Goal: Find specific page/section: Find specific page/section

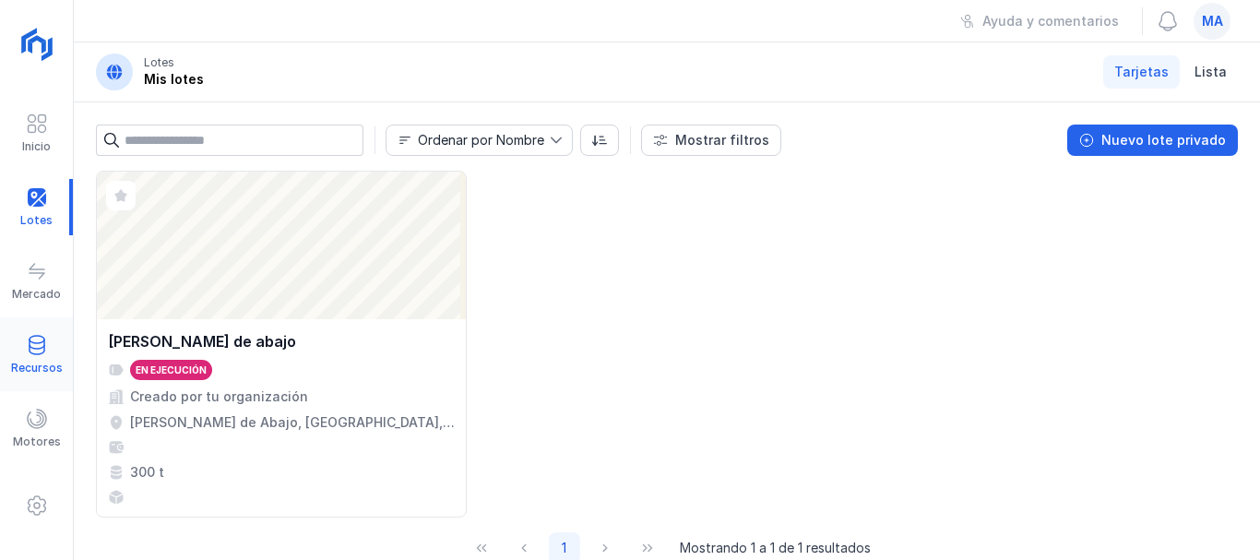
click at [30, 343] on span at bounding box center [37, 345] width 22 height 22
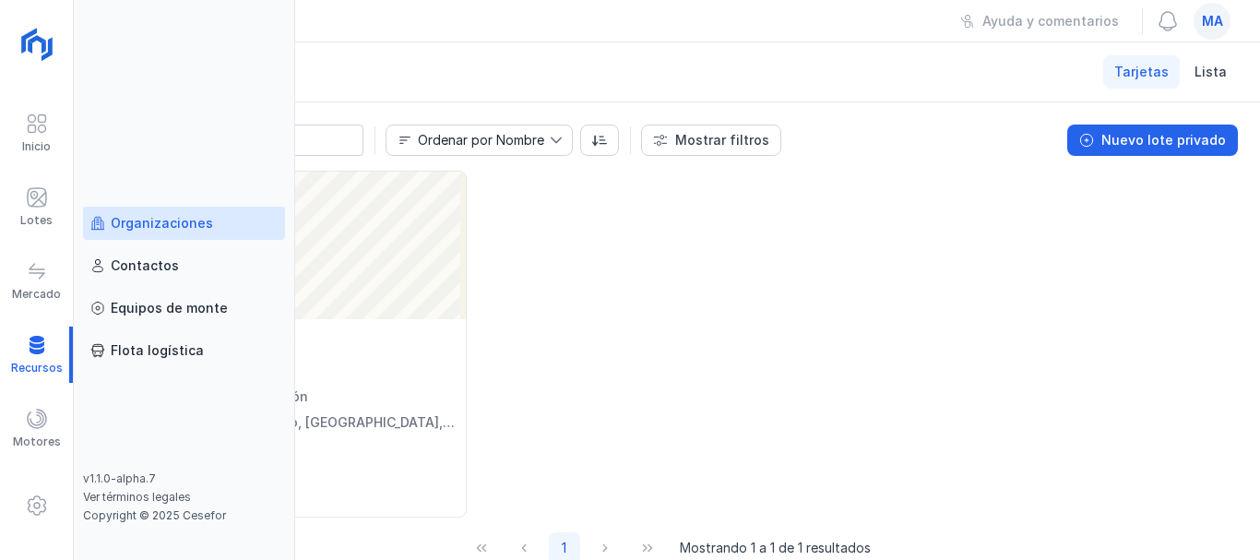
click at [173, 223] on div "Organizaciones" at bounding box center [162, 223] width 102 height 18
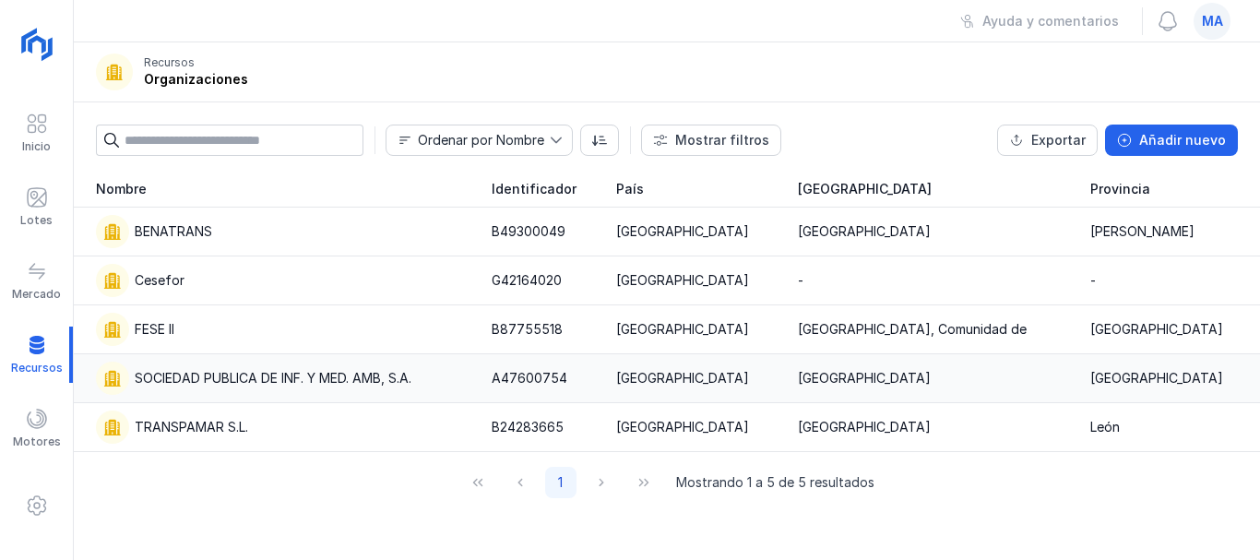
click at [231, 376] on div "SOCIEDAD PUBLICA DE INF. Y MED. AMB, S.A." at bounding box center [273, 378] width 277 height 18
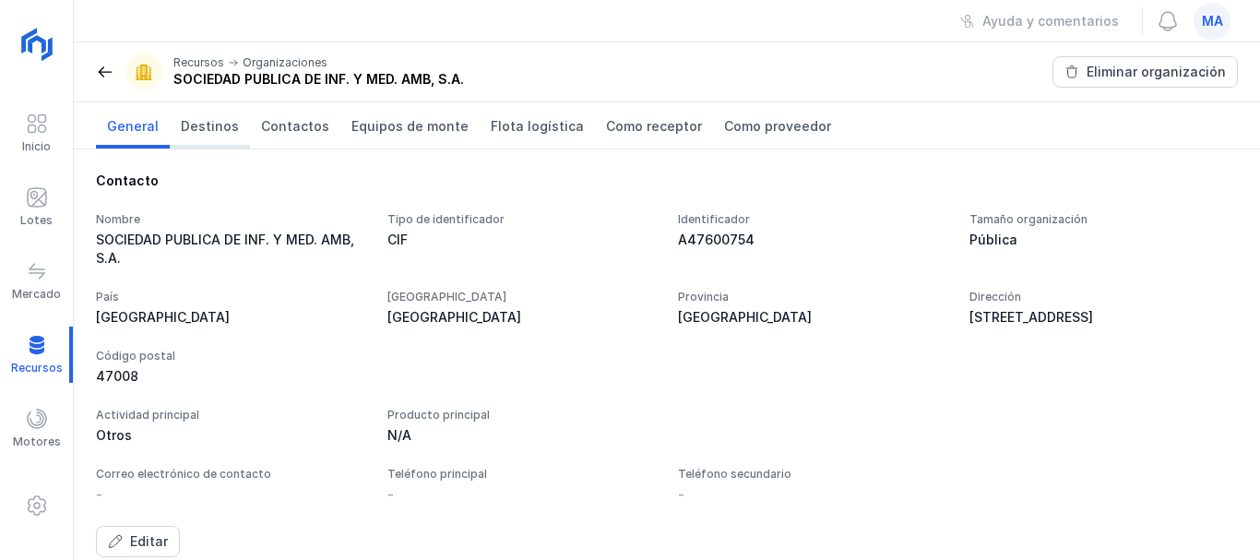
click at [209, 127] on span "Destinos" at bounding box center [210, 126] width 58 height 18
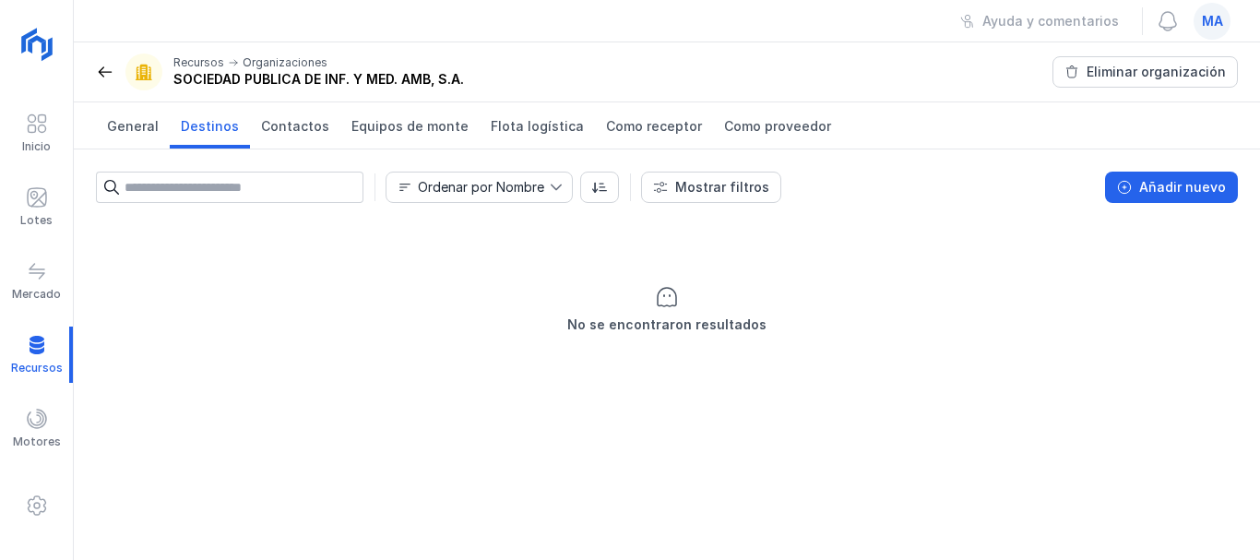
click at [104, 70] on span at bounding box center [105, 72] width 18 height 18
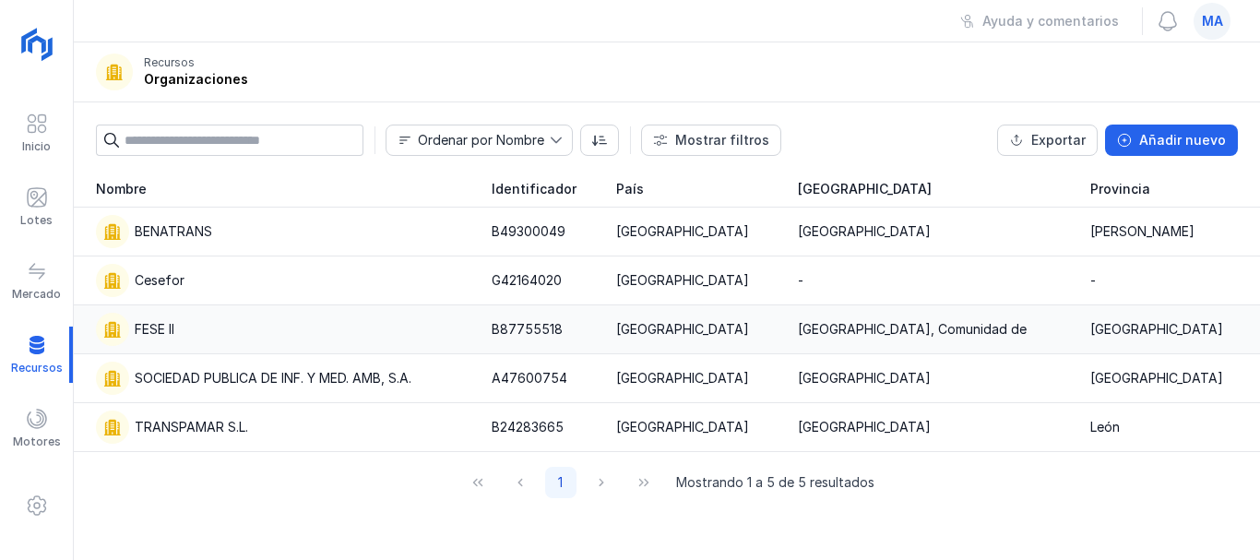
click at [165, 332] on div "FESE II" at bounding box center [155, 329] width 40 height 18
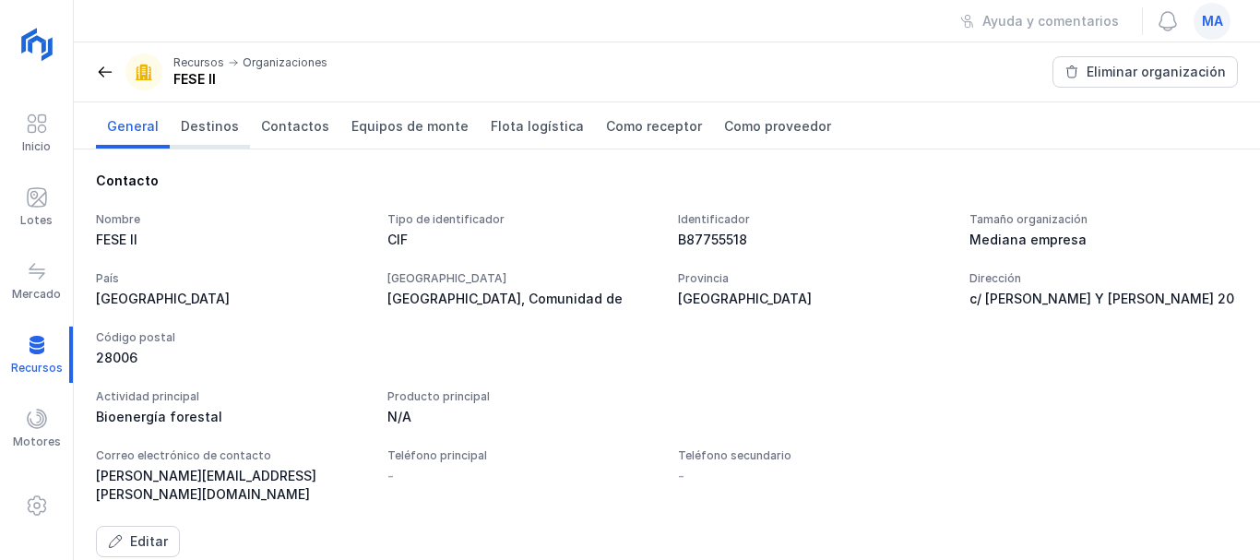
click at [206, 126] on span "Destinos" at bounding box center [210, 126] width 58 height 18
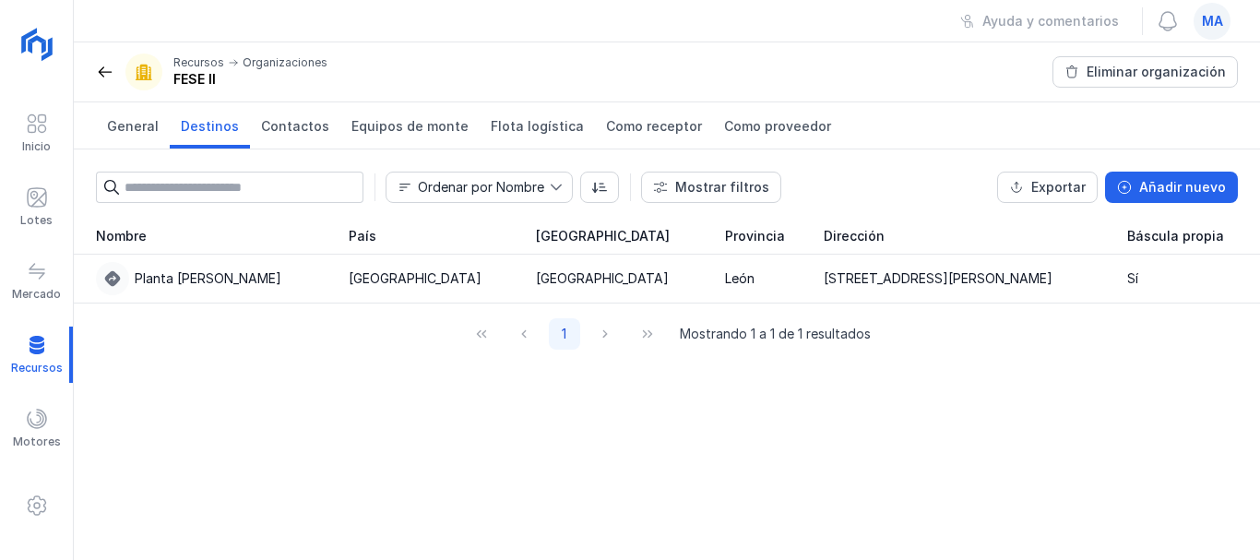
click at [106, 71] on span at bounding box center [105, 72] width 18 height 18
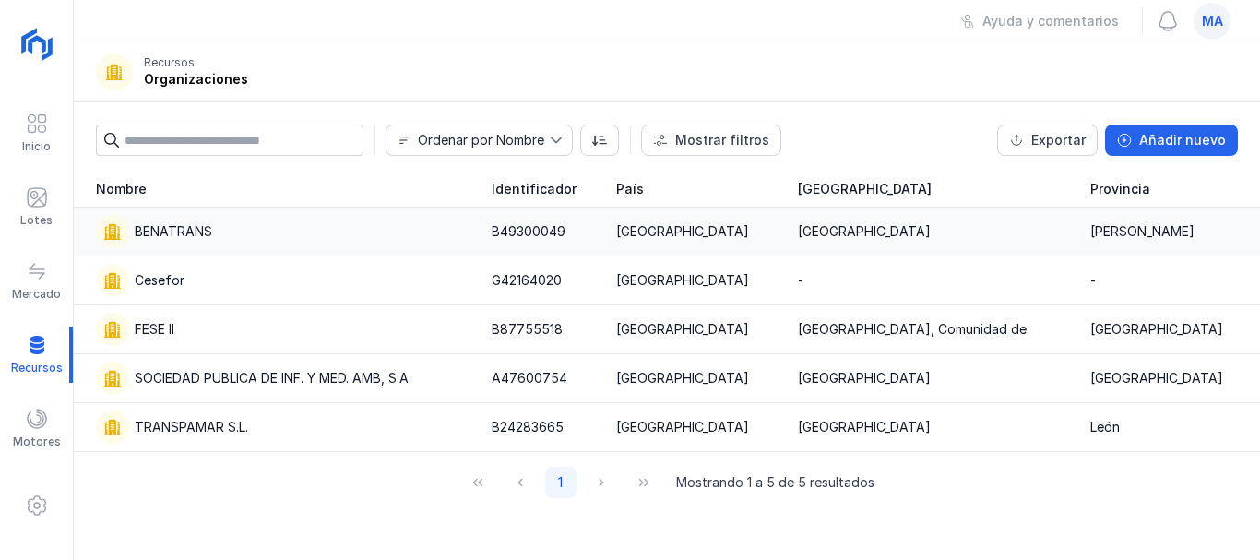
click at [185, 234] on div "BENATRANS" at bounding box center [174, 231] width 78 height 18
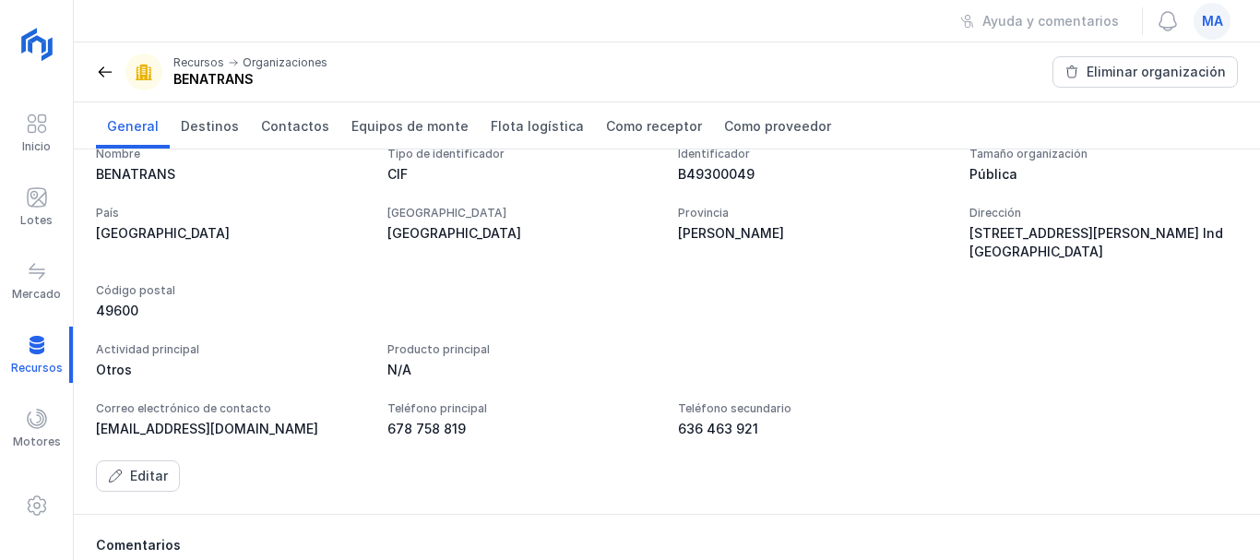
scroll to position [92, 0]
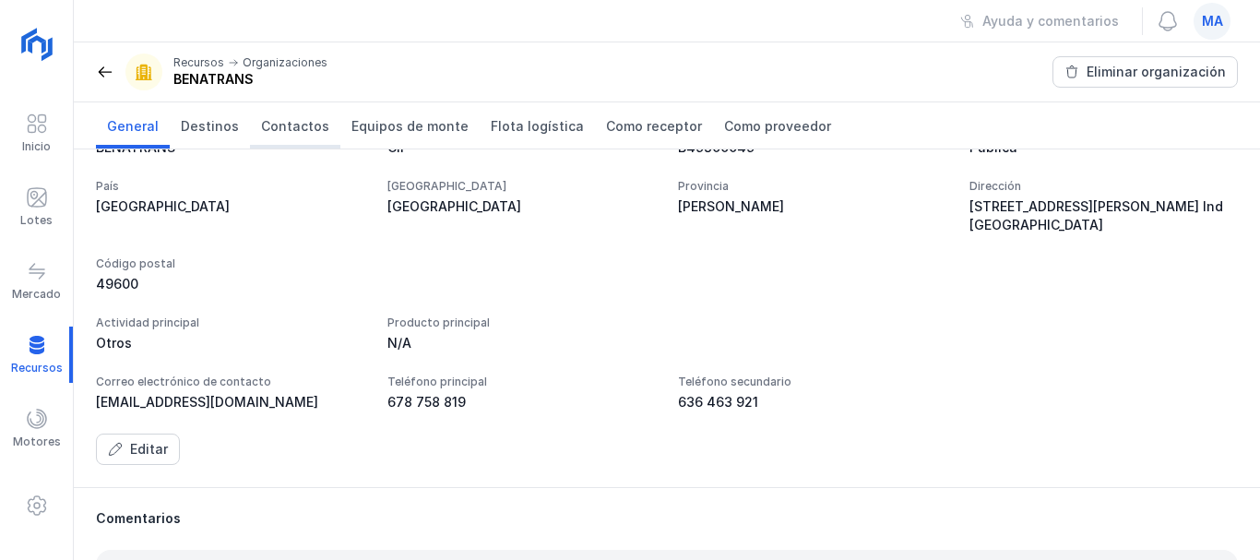
click at [298, 132] on span "Contactos" at bounding box center [295, 126] width 68 height 18
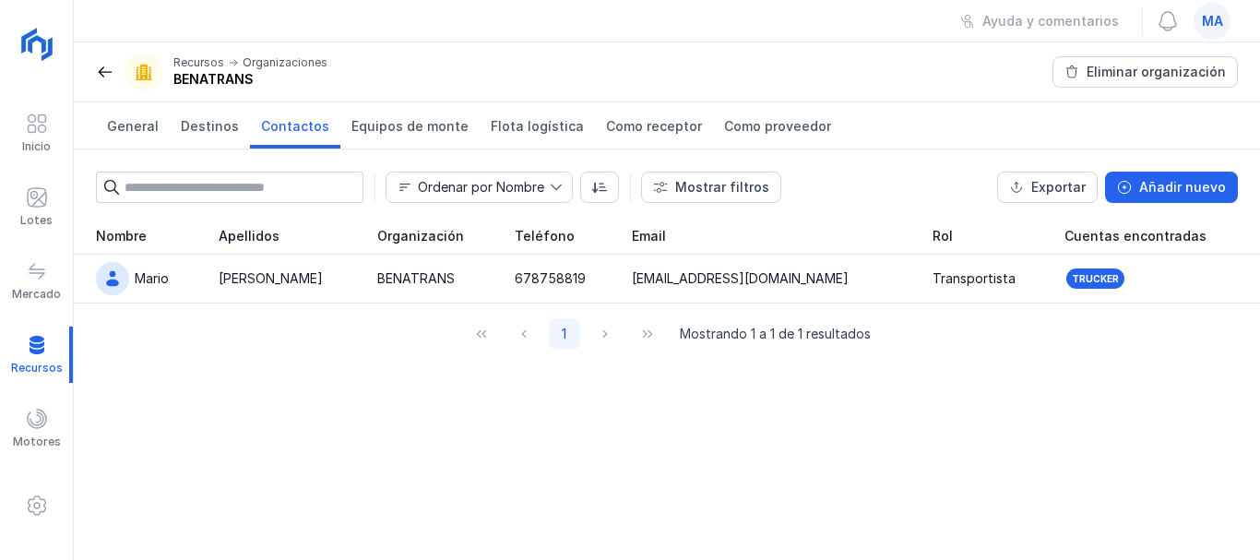
click at [111, 71] on span at bounding box center [105, 72] width 18 height 18
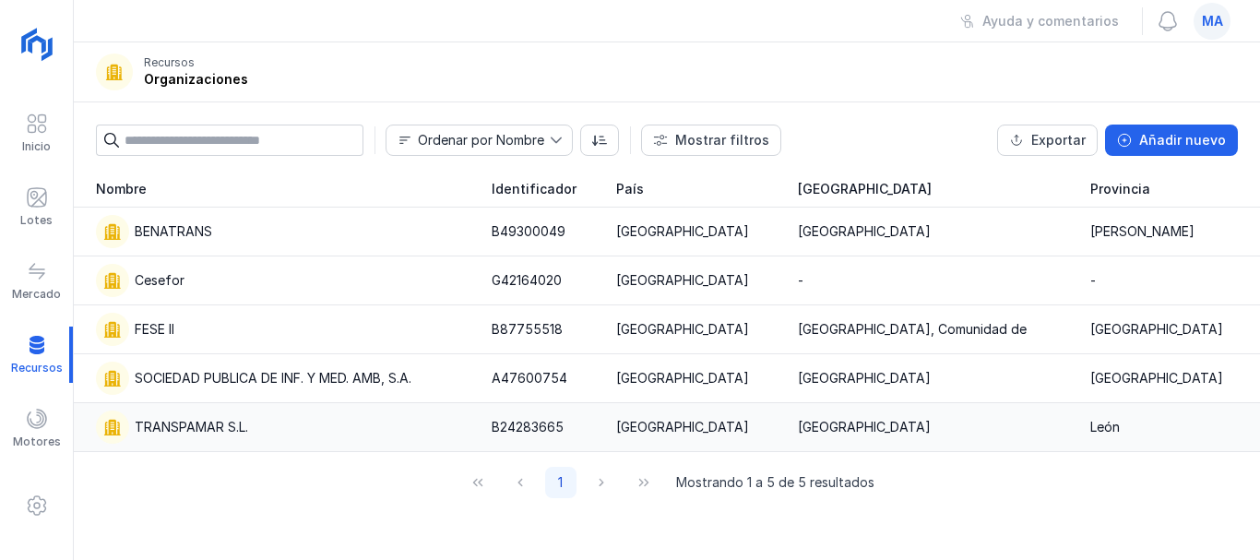
click at [194, 419] on div "TRANSPAMAR S.L." at bounding box center [191, 427] width 113 height 18
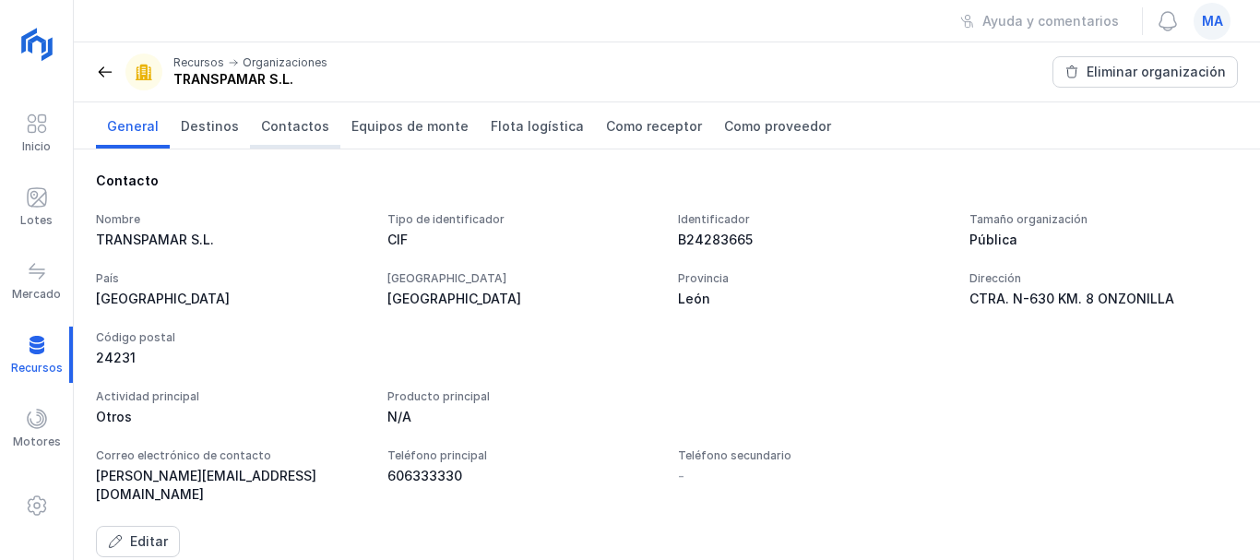
click at [305, 124] on span "Contactos" at bounding box center [295, 126] width 68 height 18
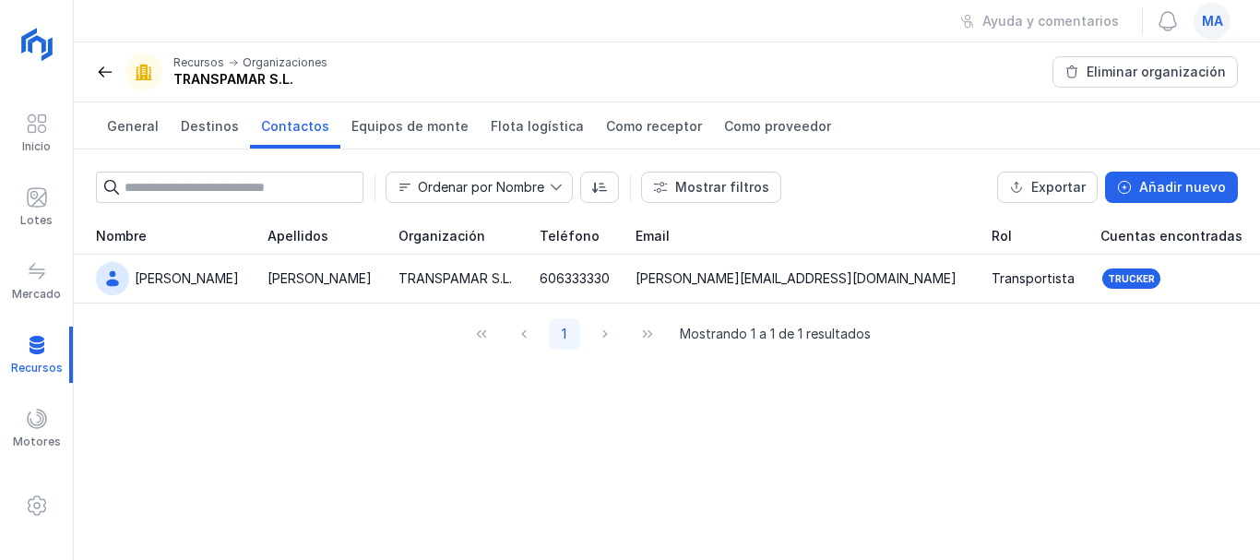
click at [99, 70] on span at bounding box center [105, 72] width 18 height 18
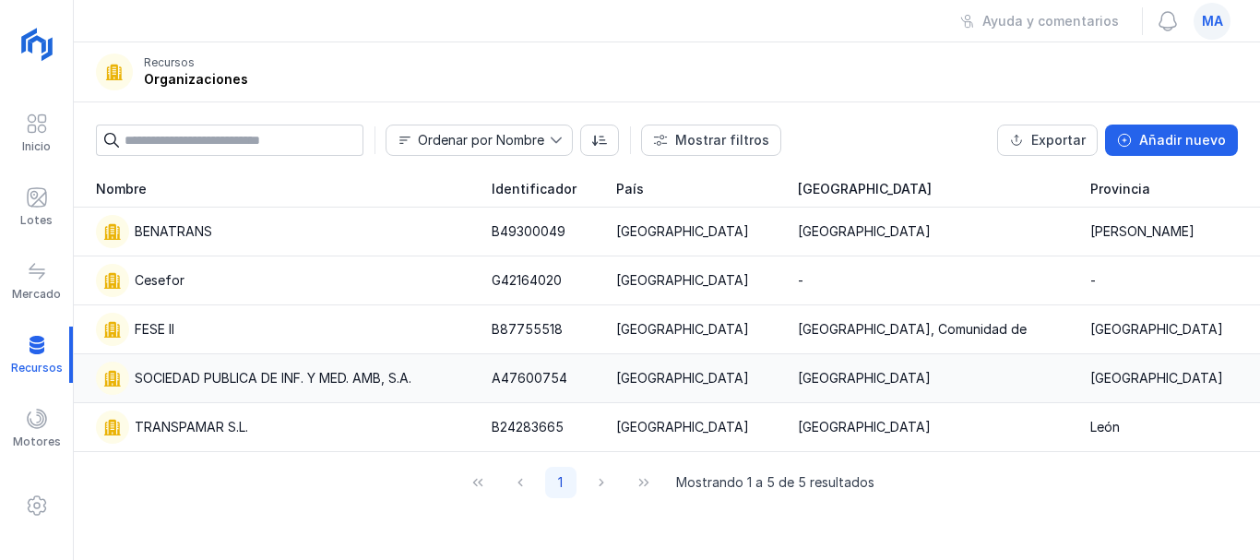
click at [256, 370] on div "SOCIEDAD PUBLICA DE INF. Y MED. AMB, S.A." at bounding box center [273, 378] width 277 height 18
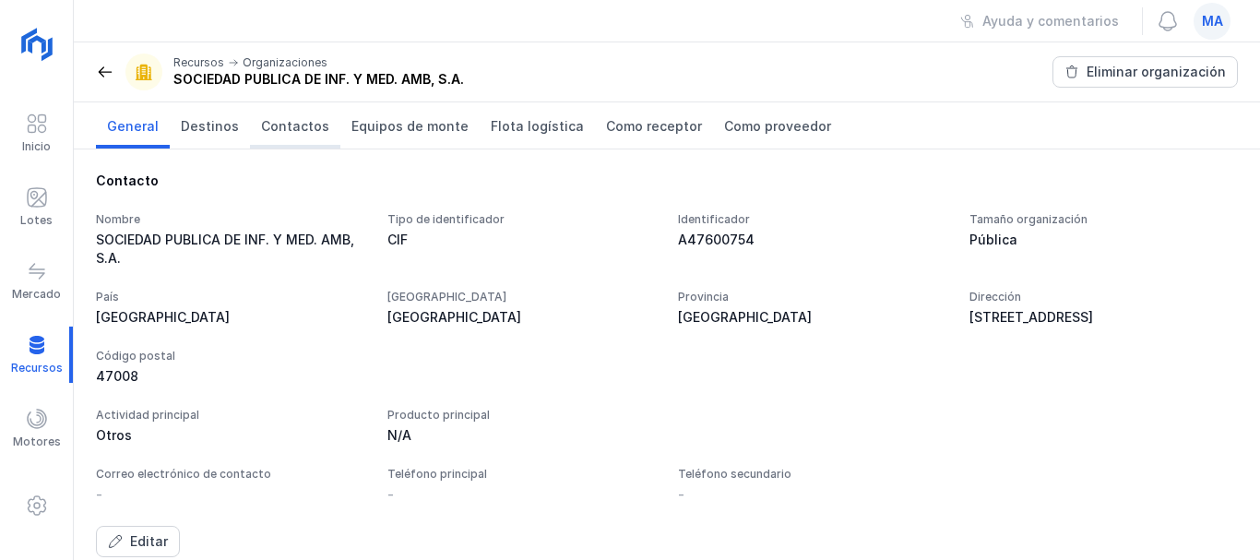
click at [273, 132] on span "Contactos" at bounding box center [295, 126] width 68 height 18
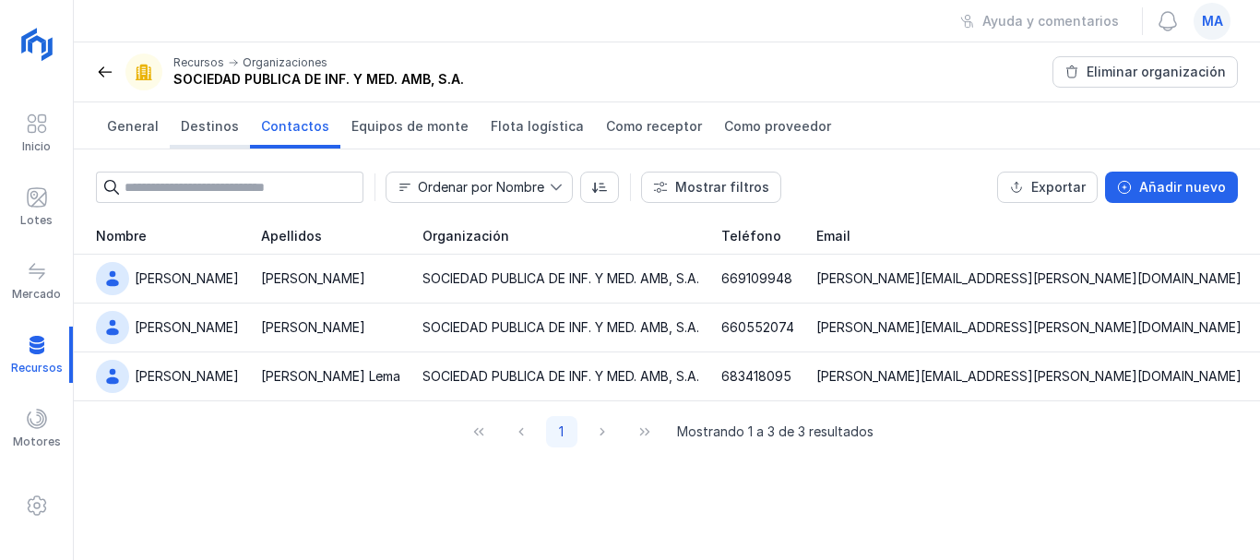
click at [197, 123] on span "Destinos" at bounding box center [210, 126] width 58 height 18
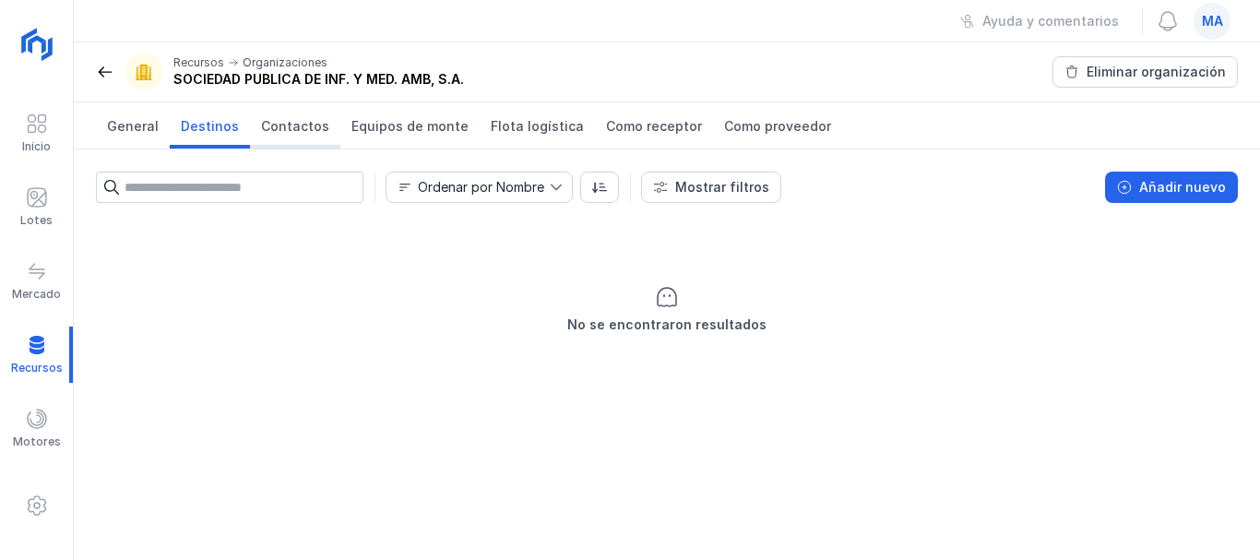
click at [289, 125] on span "Contactos" at bounding box center [295, 126] width 68 height 18
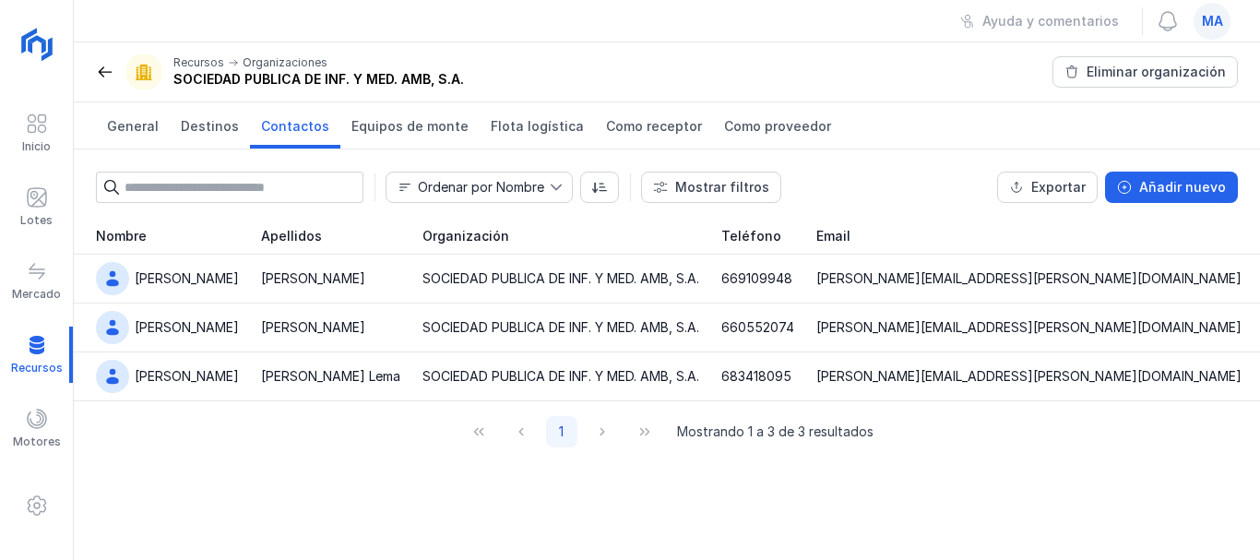
click at [112, 75] on span at bounding box center [105, 72] width 18 height 18
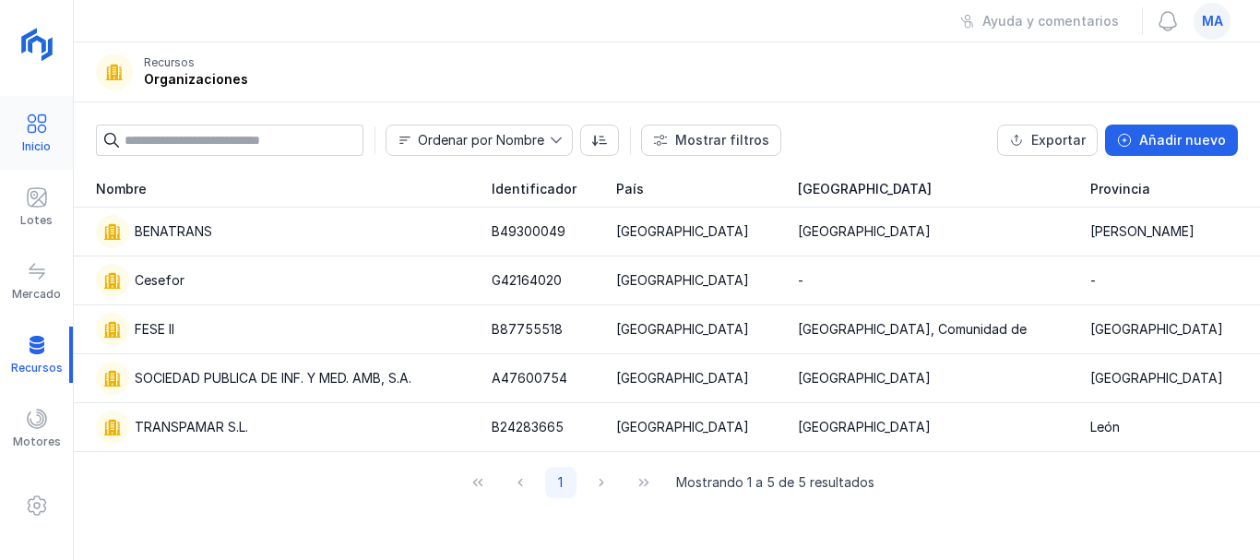
click at [42, 125] on span at bounding box center [37, 124] width 22 height 22
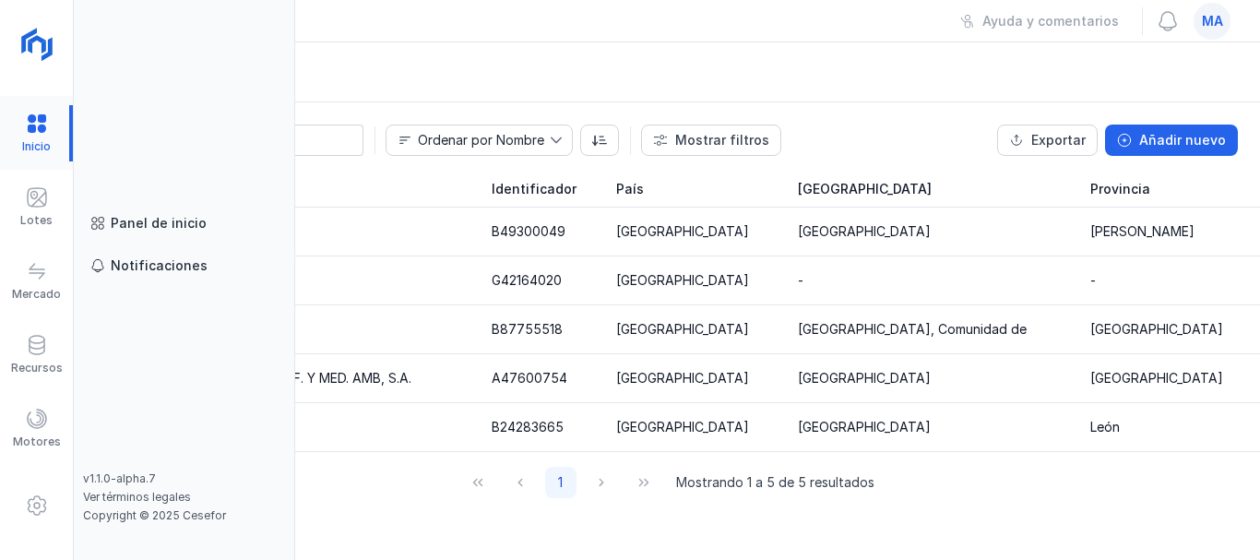
click at [42, 125] on div at bounding box center [36, 133] width 73 height 56
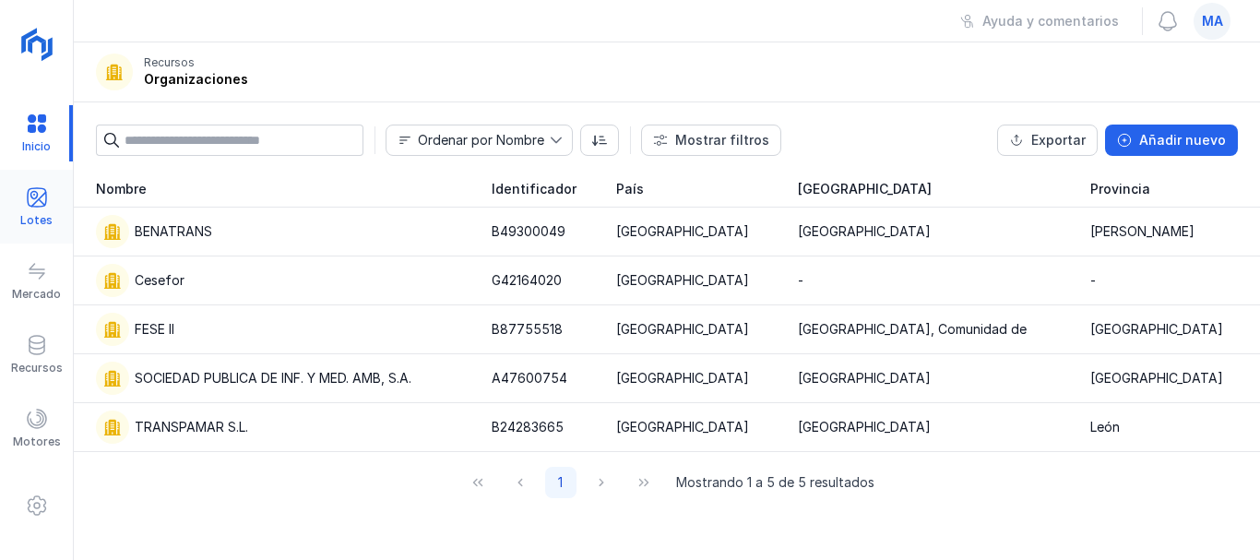
click at [43, 202] on span at bounding box center [37, 197] width 22 height 22
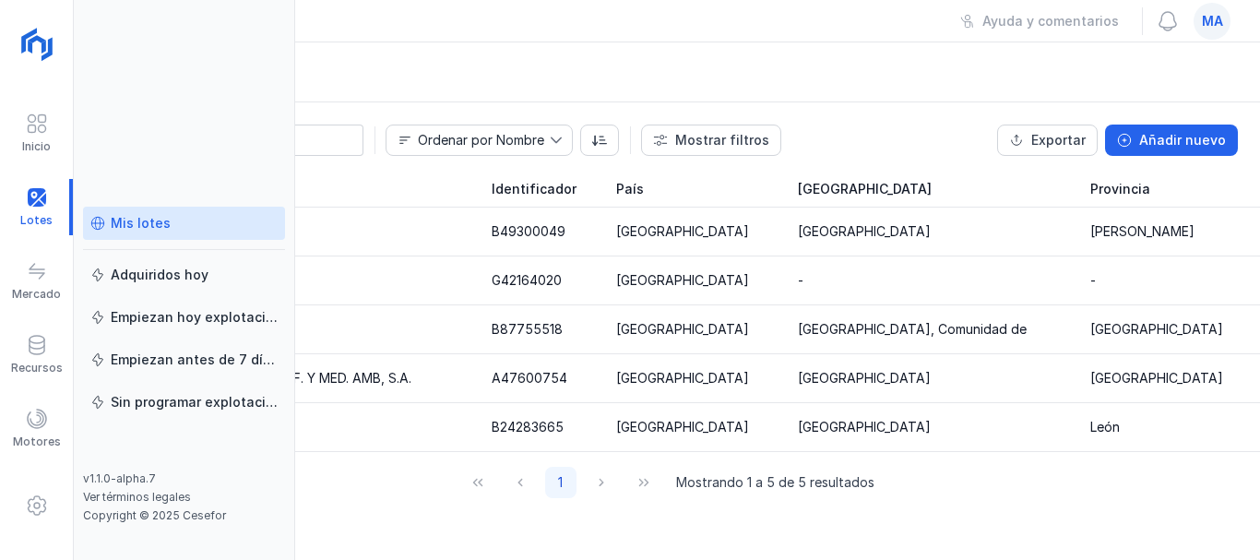
click at [148, 225] on div "Mis lotes" at bounding box center [141, 223] width 60 height 18
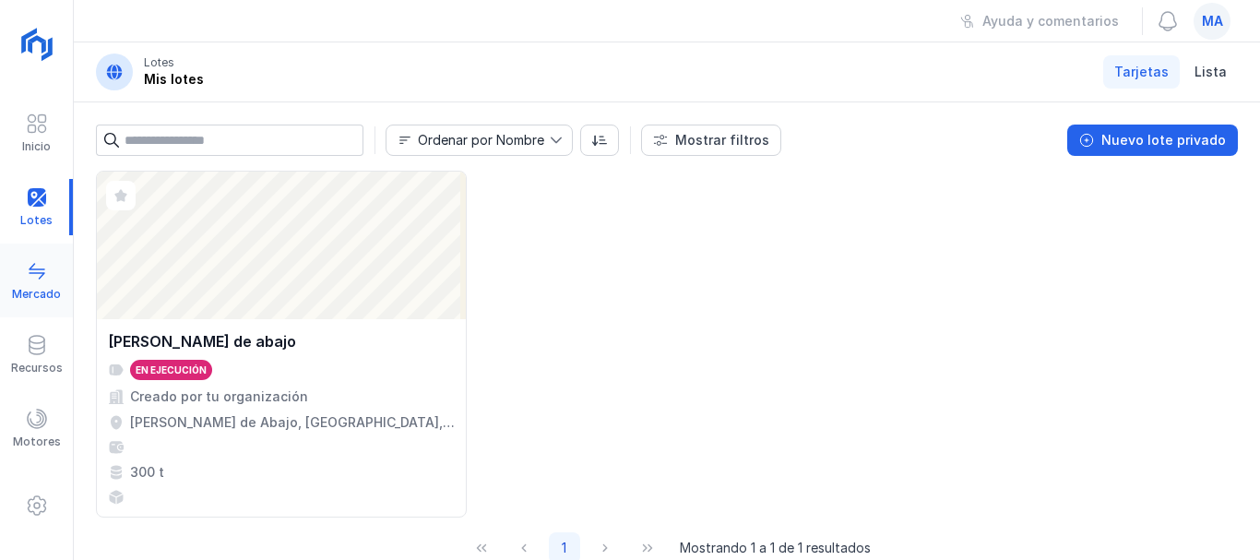
click at [41, 280] on span at bounding box center [37, 271] width 22 height 22
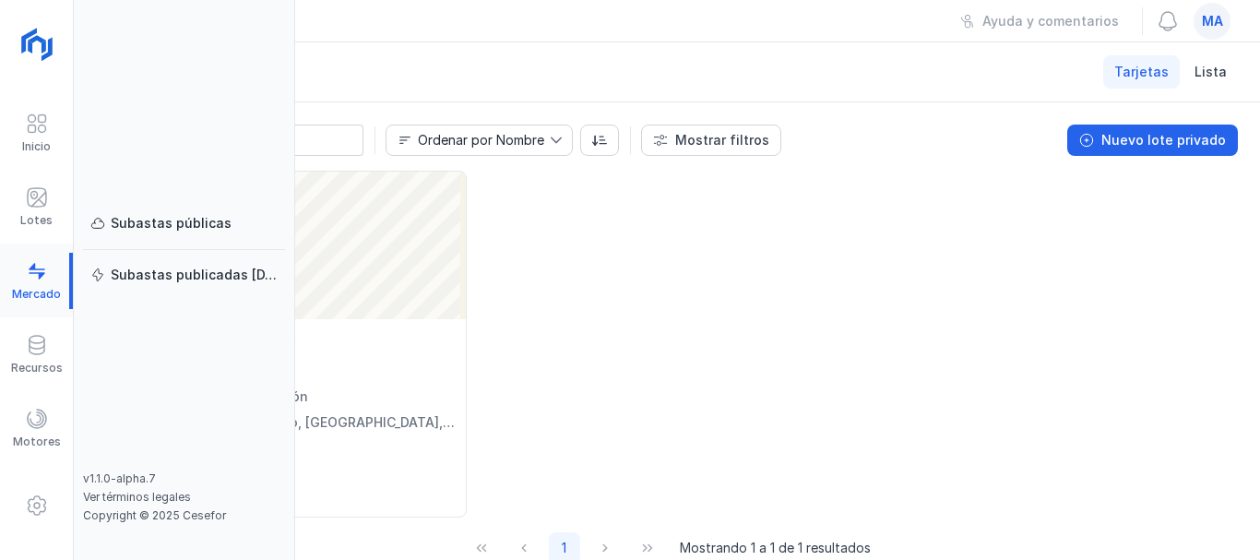
click at [40, 280] on div at bounding box center [36, 281] width 73 height 56
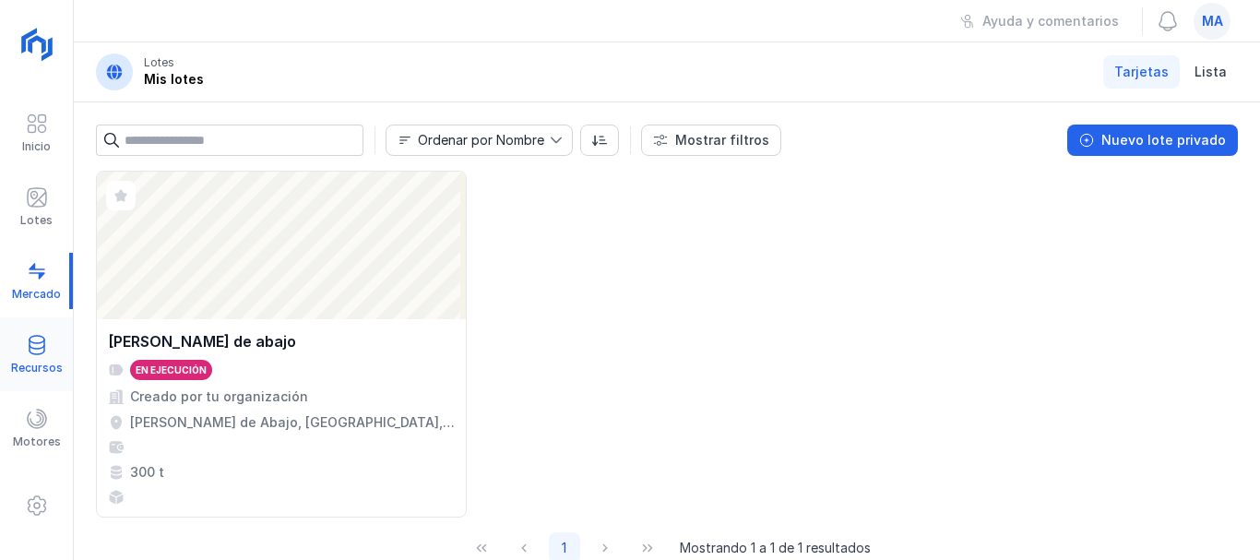
click at [36, 345] on span at bounding box center [37, 345] width 22 height 22
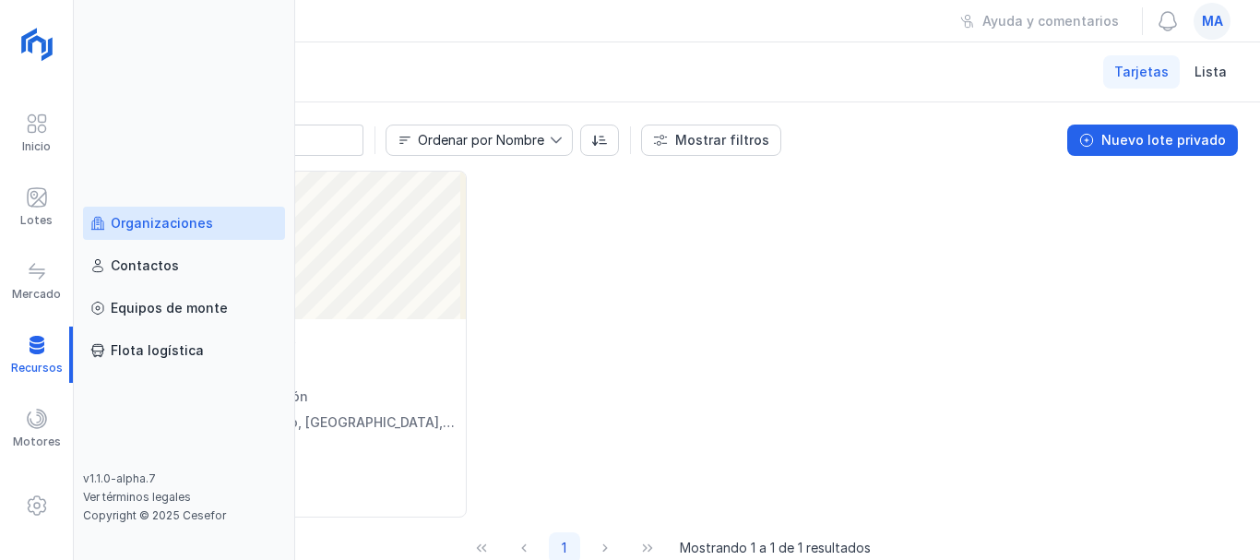
click at [161, 225] on div "Organizaciones" at bounding box center [162, 223] width 102 height 18
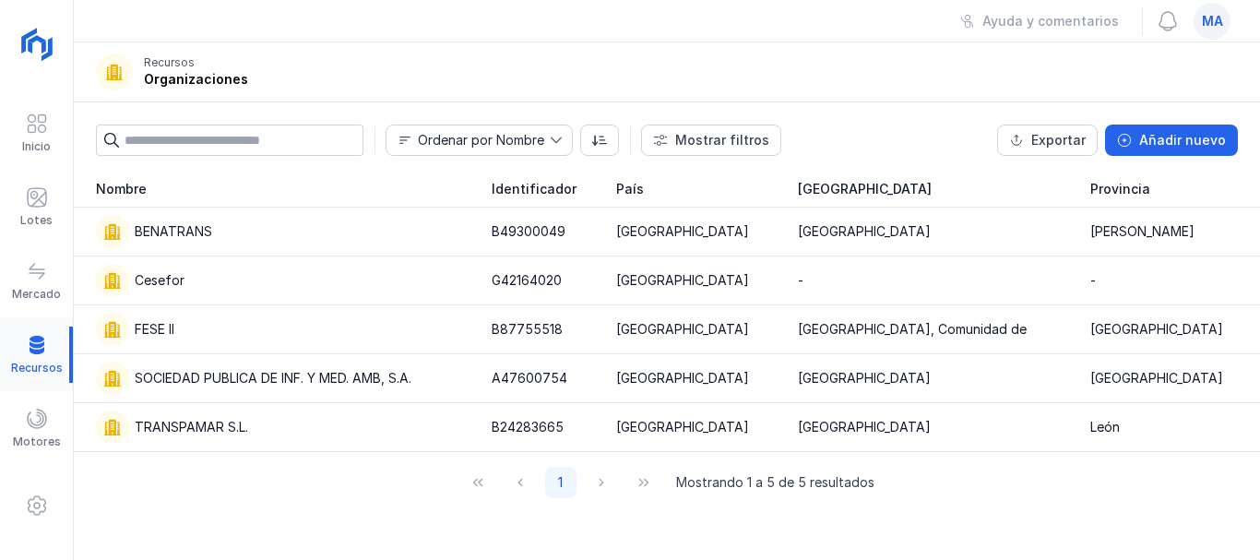
click at [38, 346] on div at bounding box center [36, 355] width 73 height 56
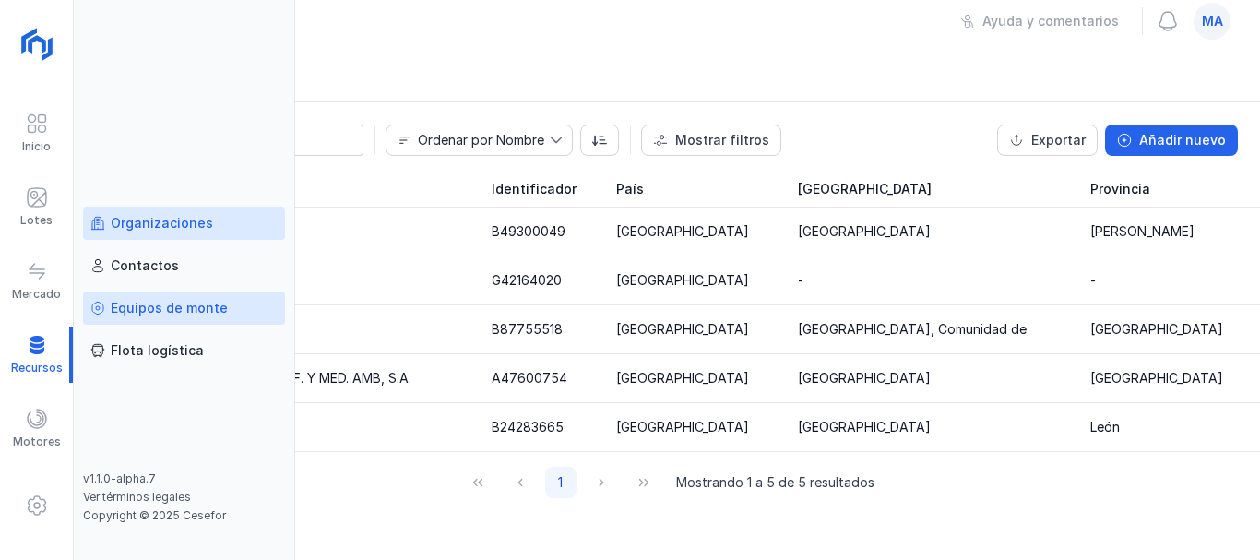
click at [167, 315] on div "Equipos de monte" at bounding box center [169, 308] width 117 height 18
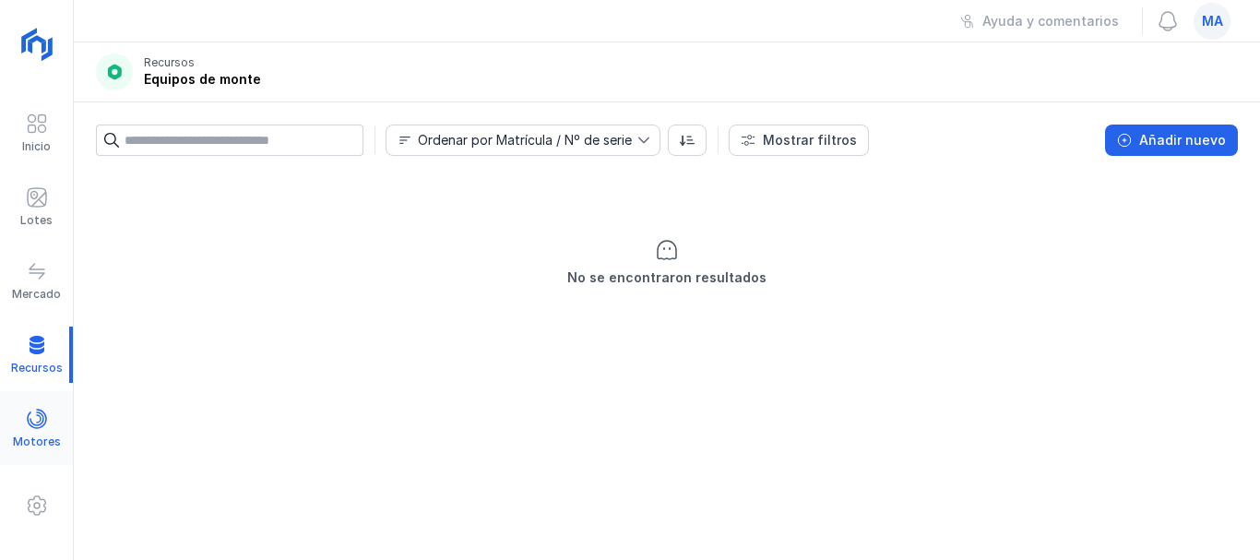
click at [42, 414] on span at bounding box center [37, 419] width 22 height 22
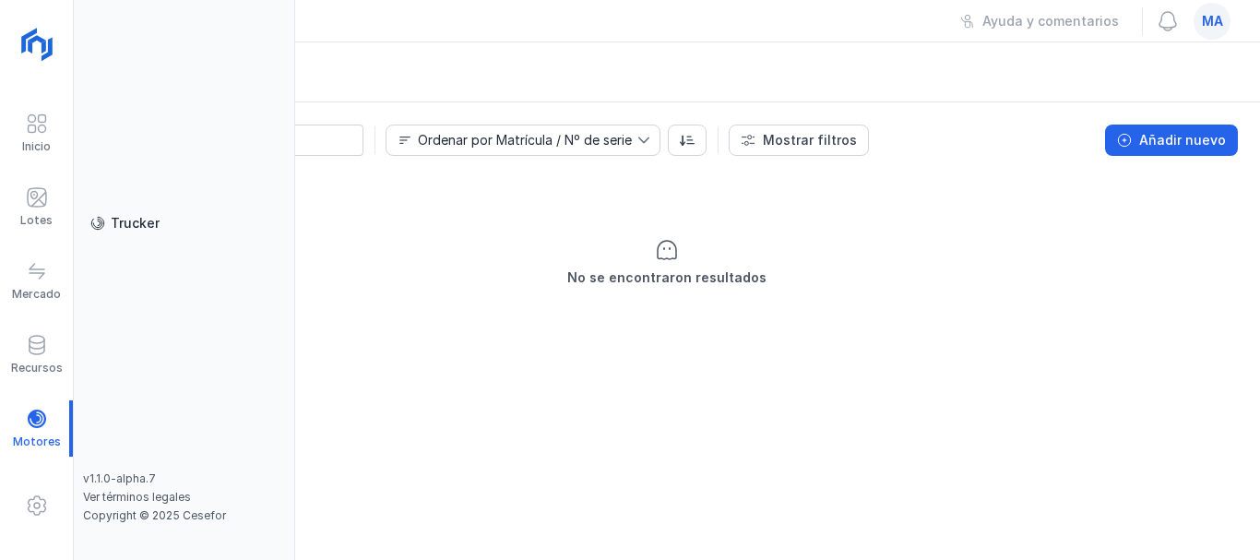
click at [1213, 16] on span "ma" at bounding box center [1212, 21] width 21 height 18
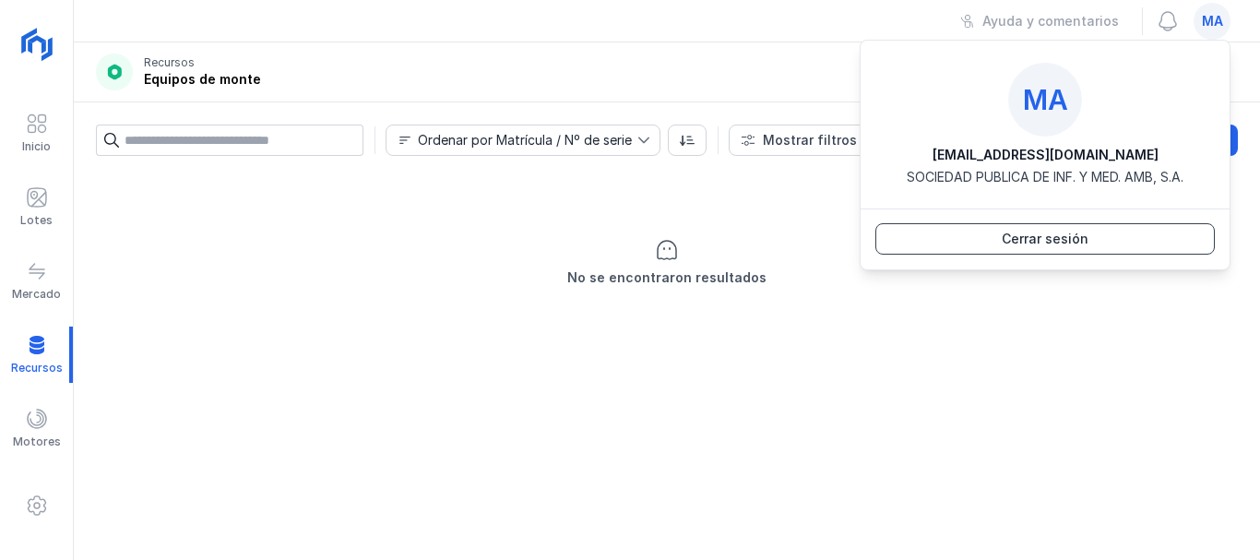
click at [1057, 240] on div "Cerrar sesión" at bounding box center [1045, 239] width 87 height 18
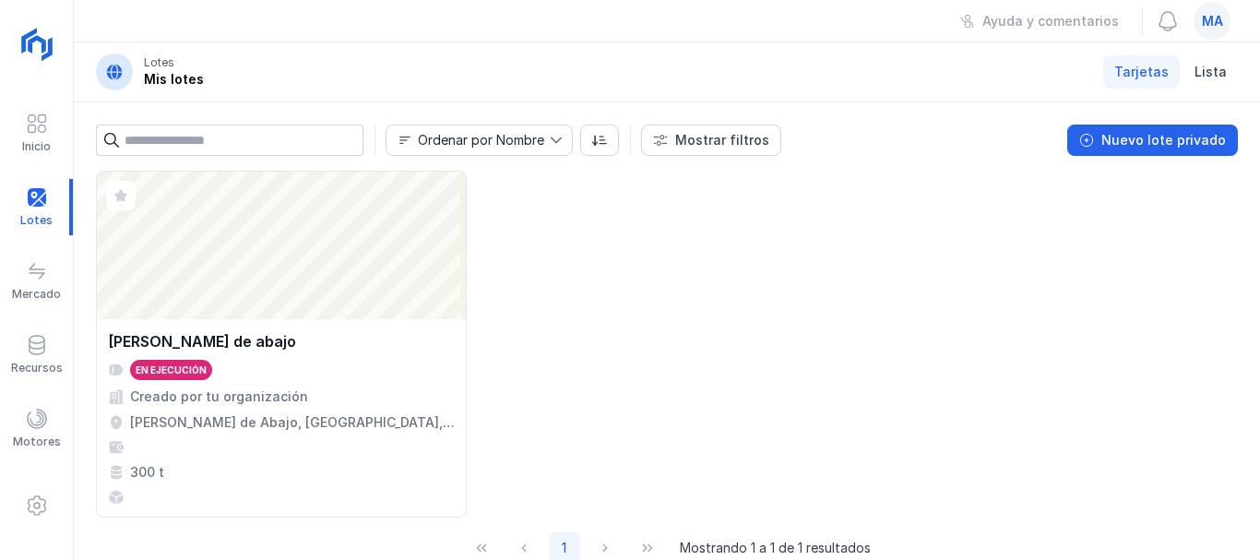
click at [1166, 18] on span at bounding box center [1168, 21] width 22 height 22
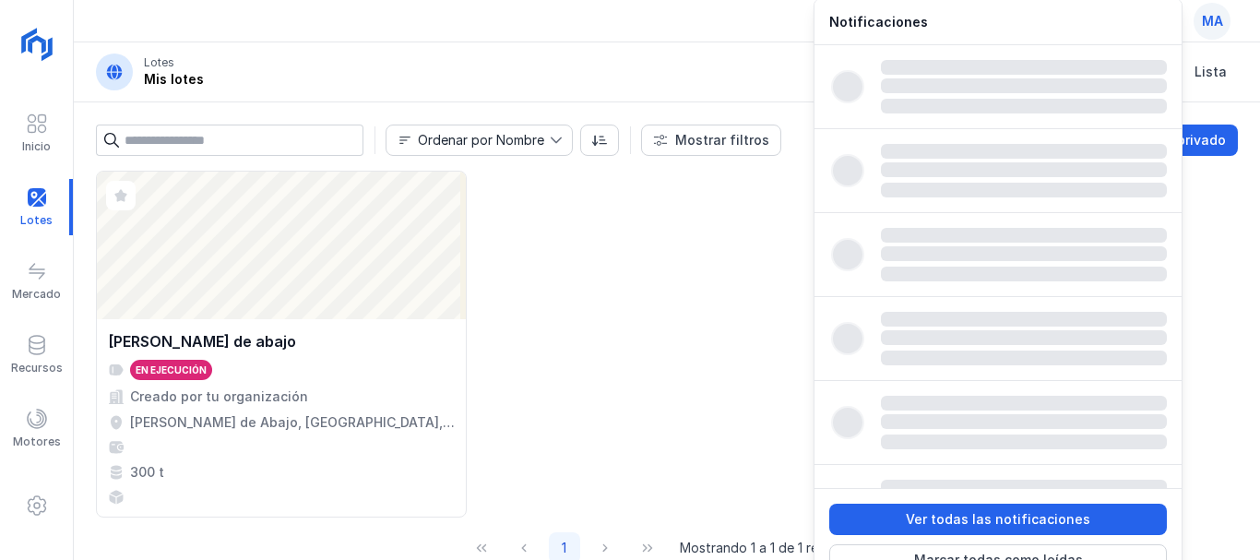
scroll to position [30, 0]
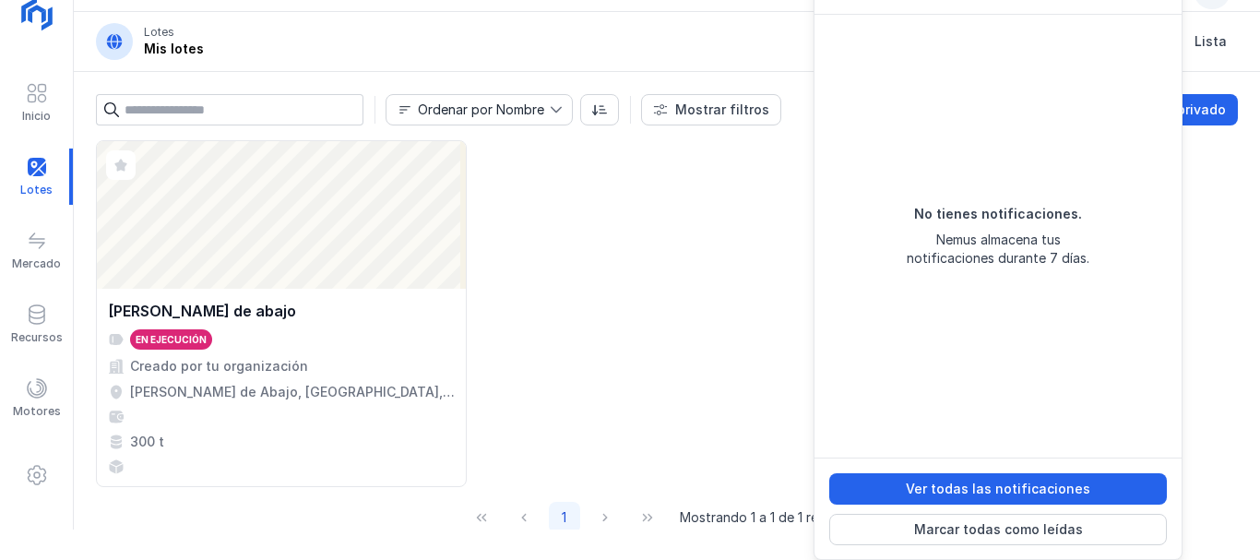
click at [1223, 337] on div "Abrir [PERSON_NAME] de abajo En ejecución Creado por tu organización [PERSON_NA…" at bounding box center [667, 334] width 1186 height 389
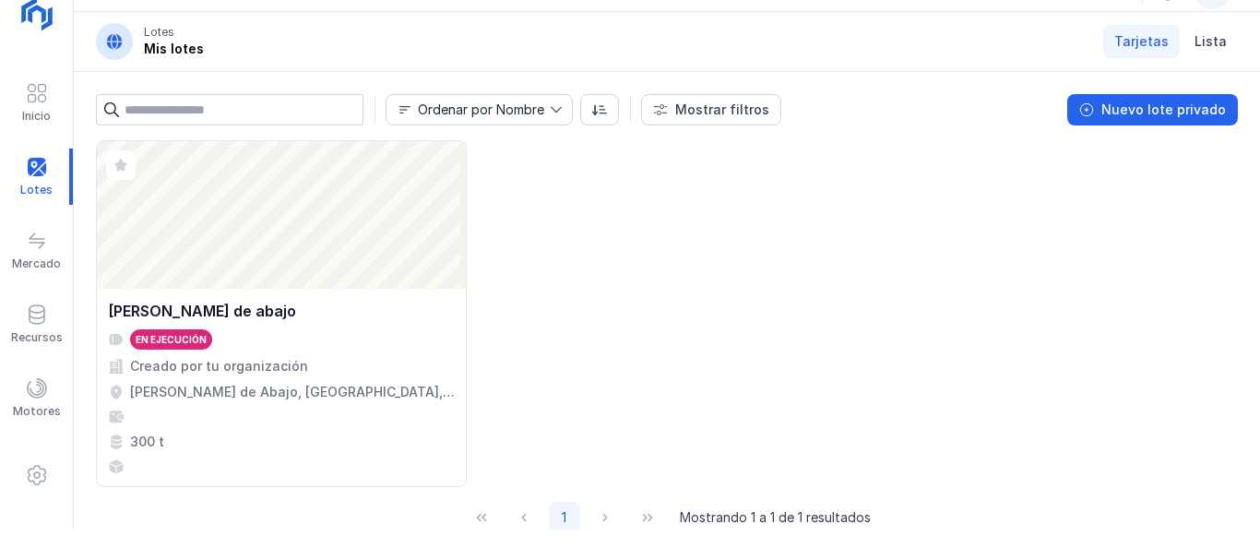
scroll to position [0, 0]
